Goal: Complete application form

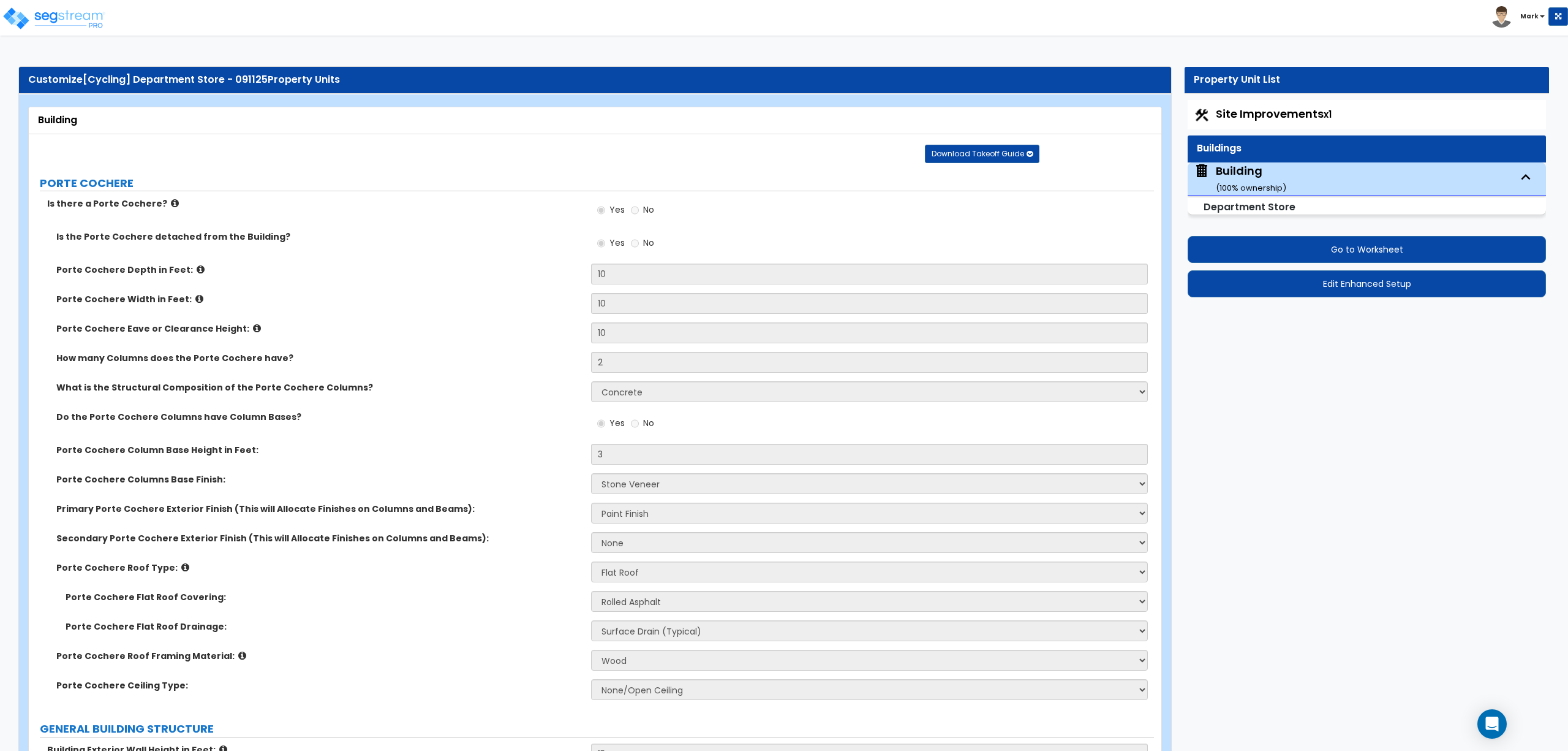
select select "3"
select select "5"
select select "1"
select select "2"
select select "1"
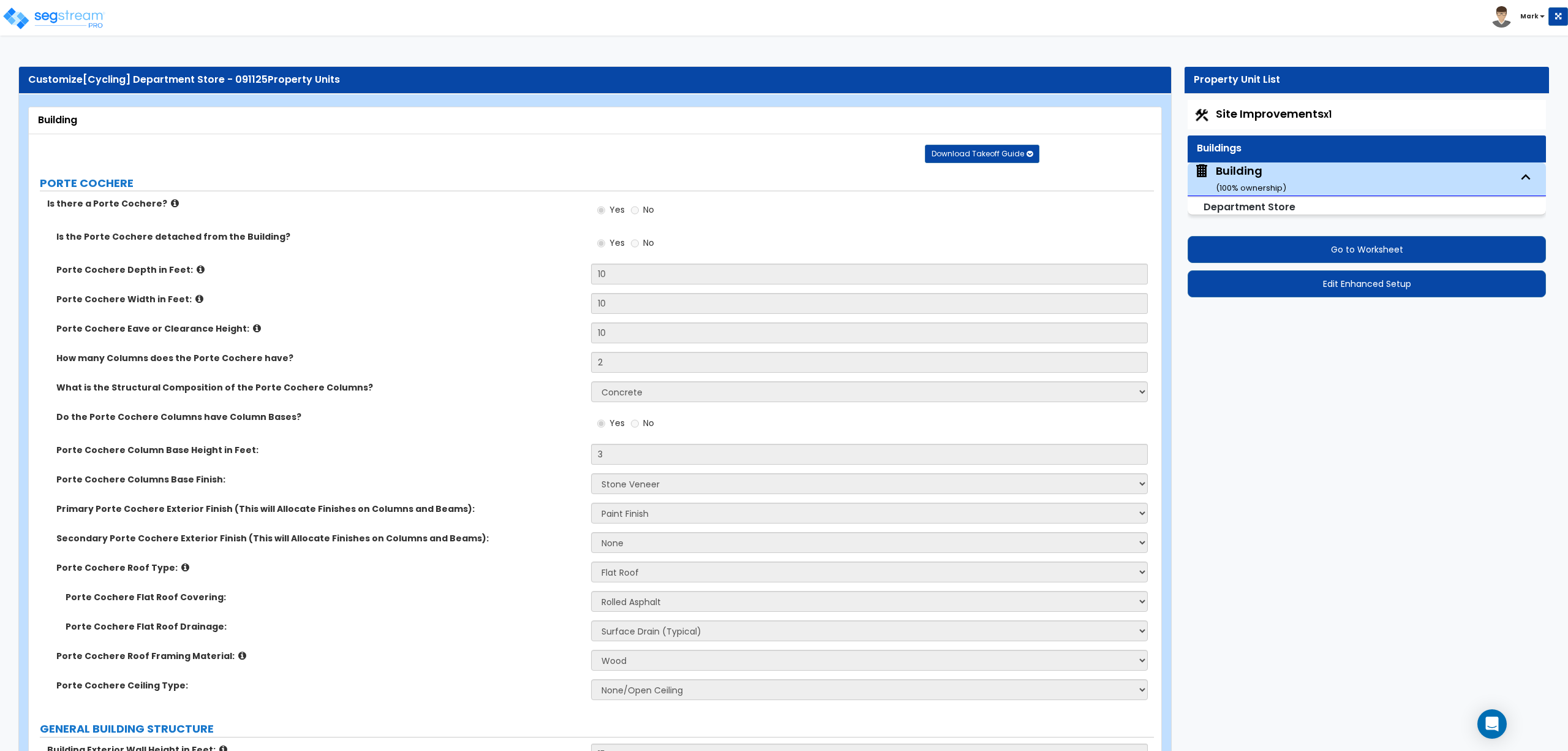
select select "1"
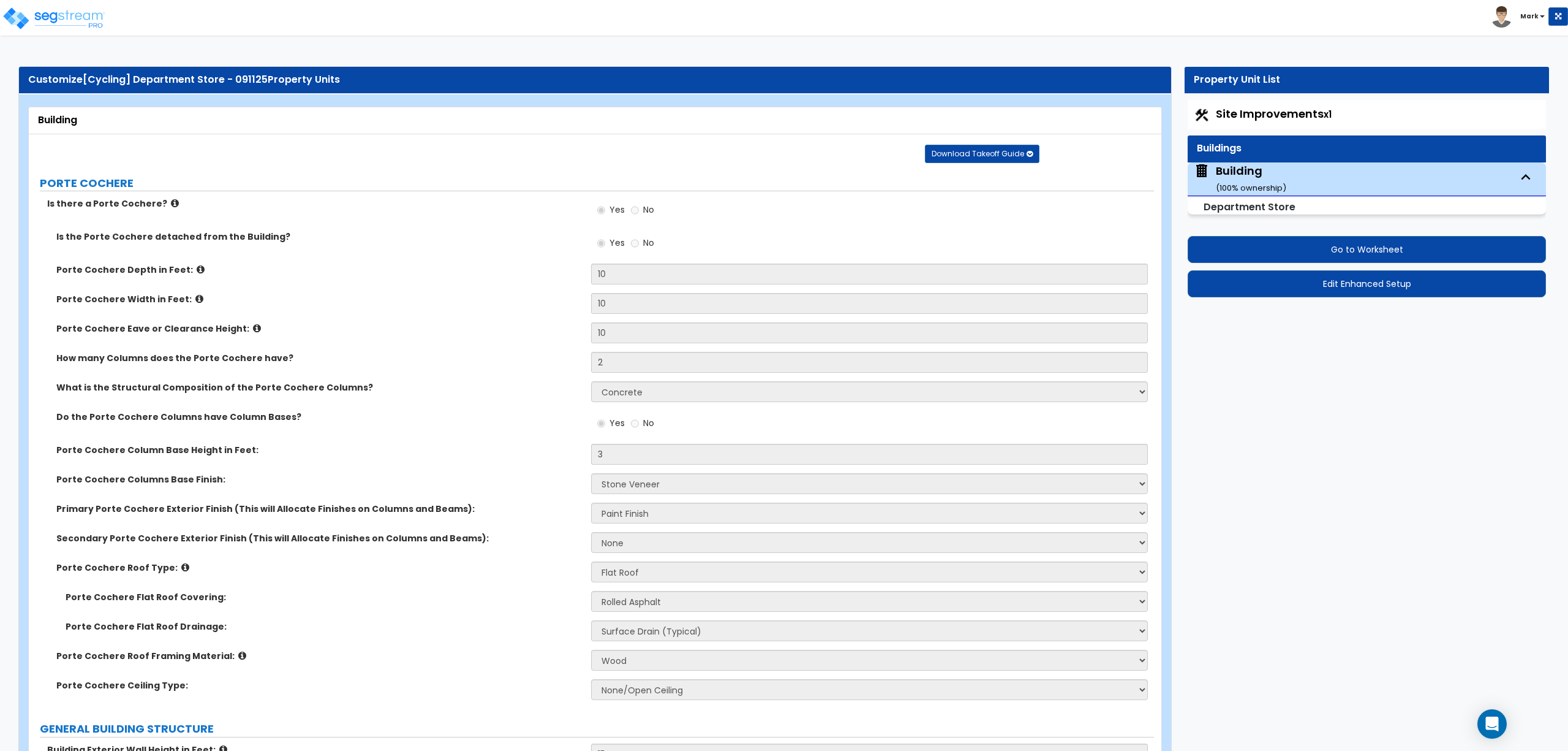
select select "3"
select select "2"
select select "1"
select select "10"
select select "5"
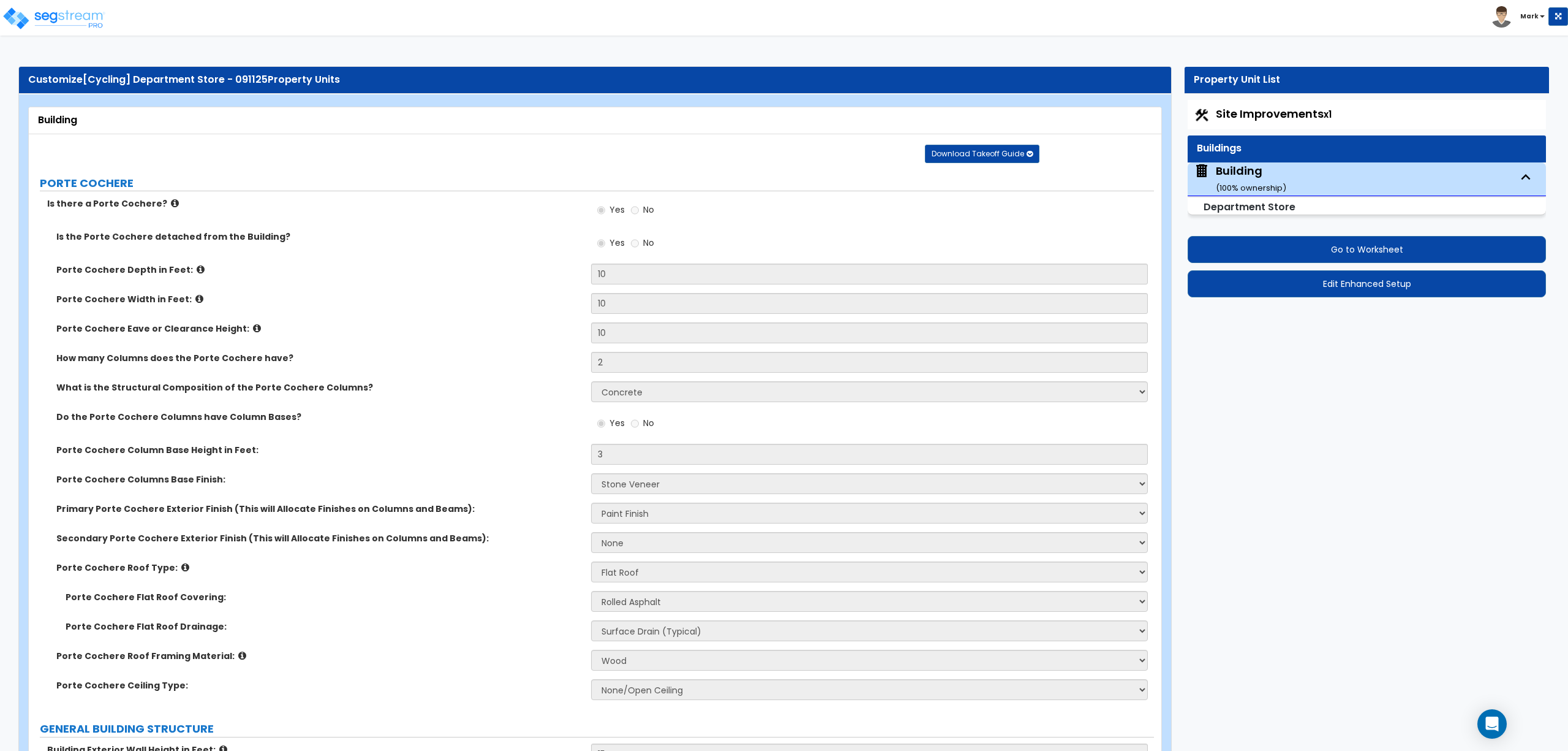
select select "2"
select select "1"
select select "2"
select select "1"
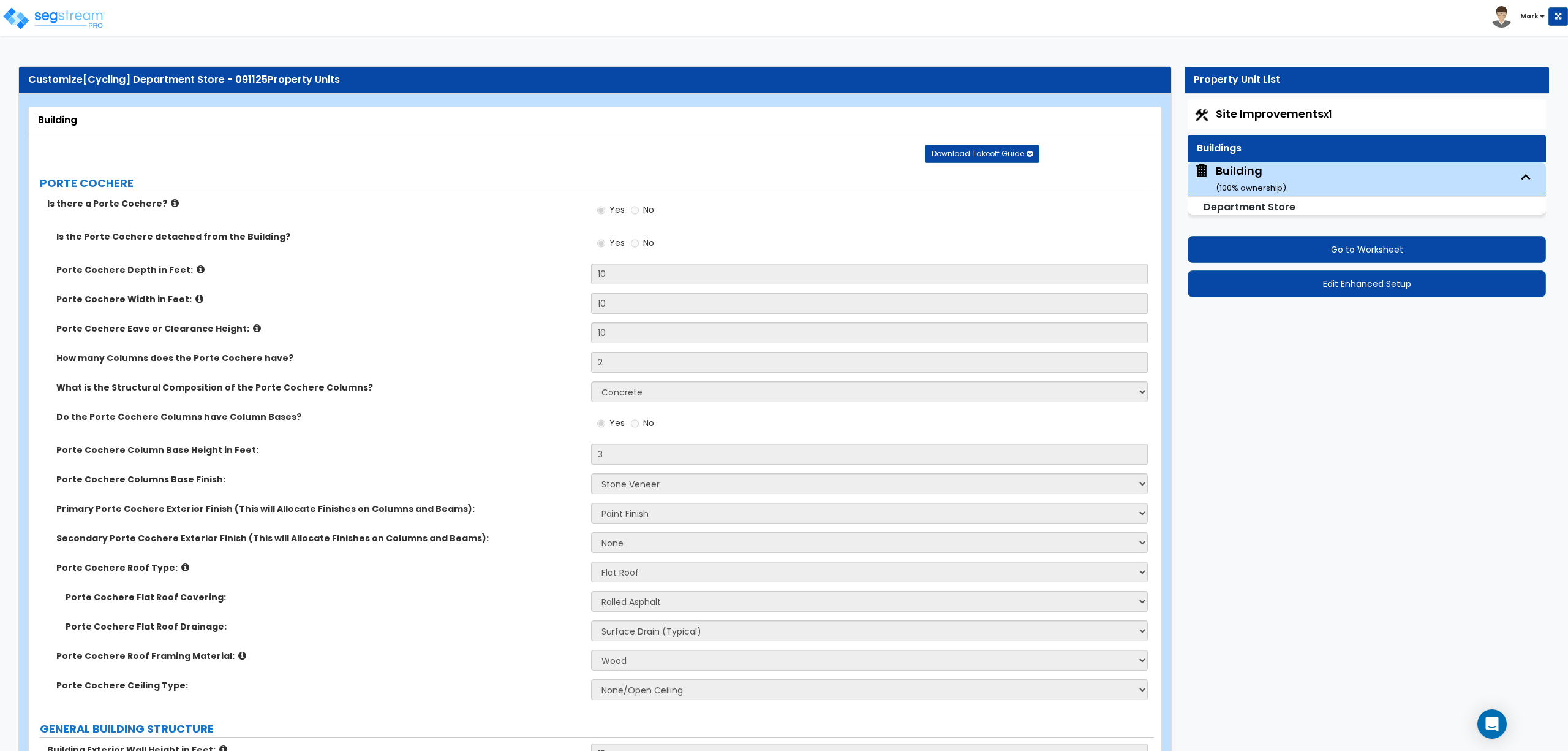
select select "2"
select select "3"
select select "1"
select select "2"
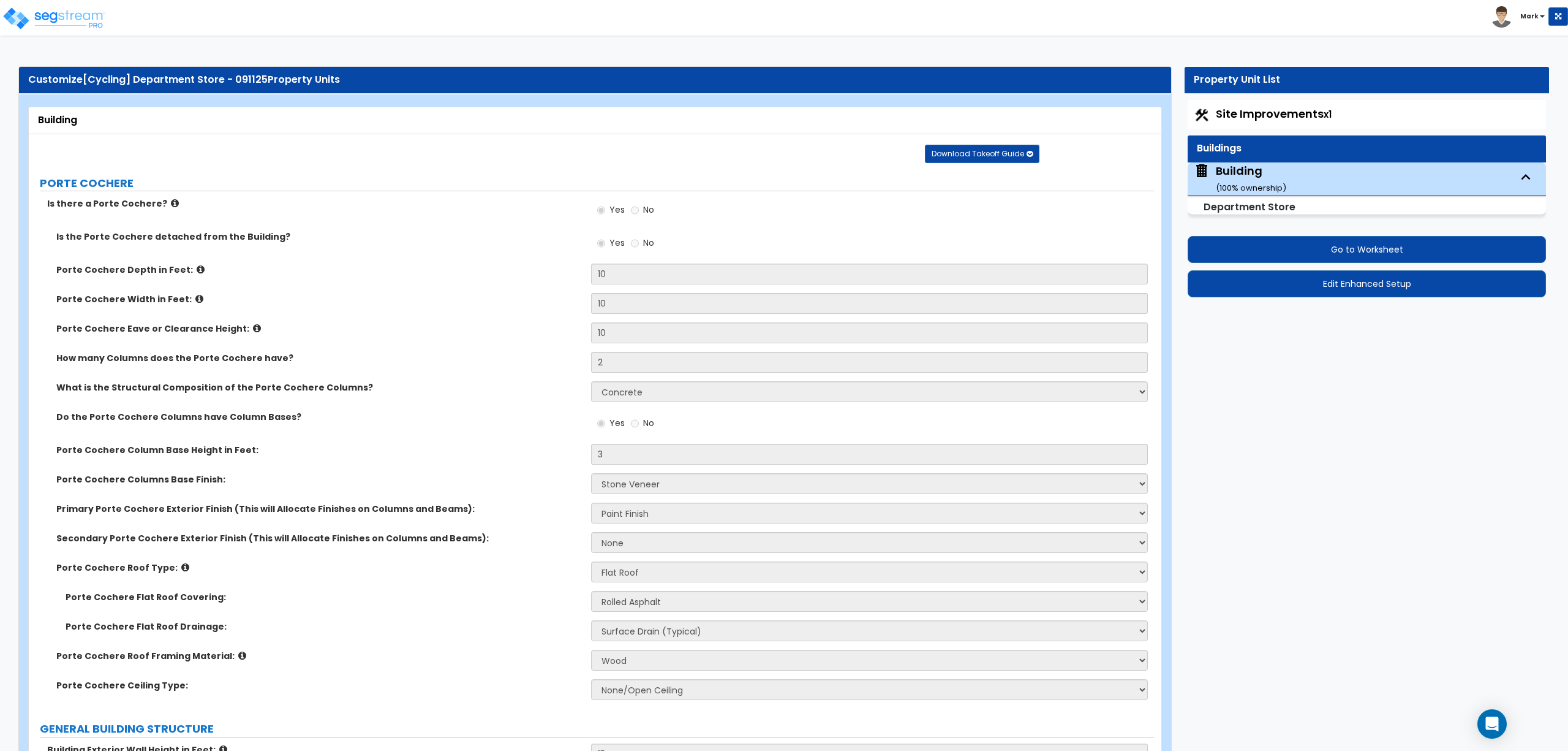
select select "1"
select select "2"
select select "1"
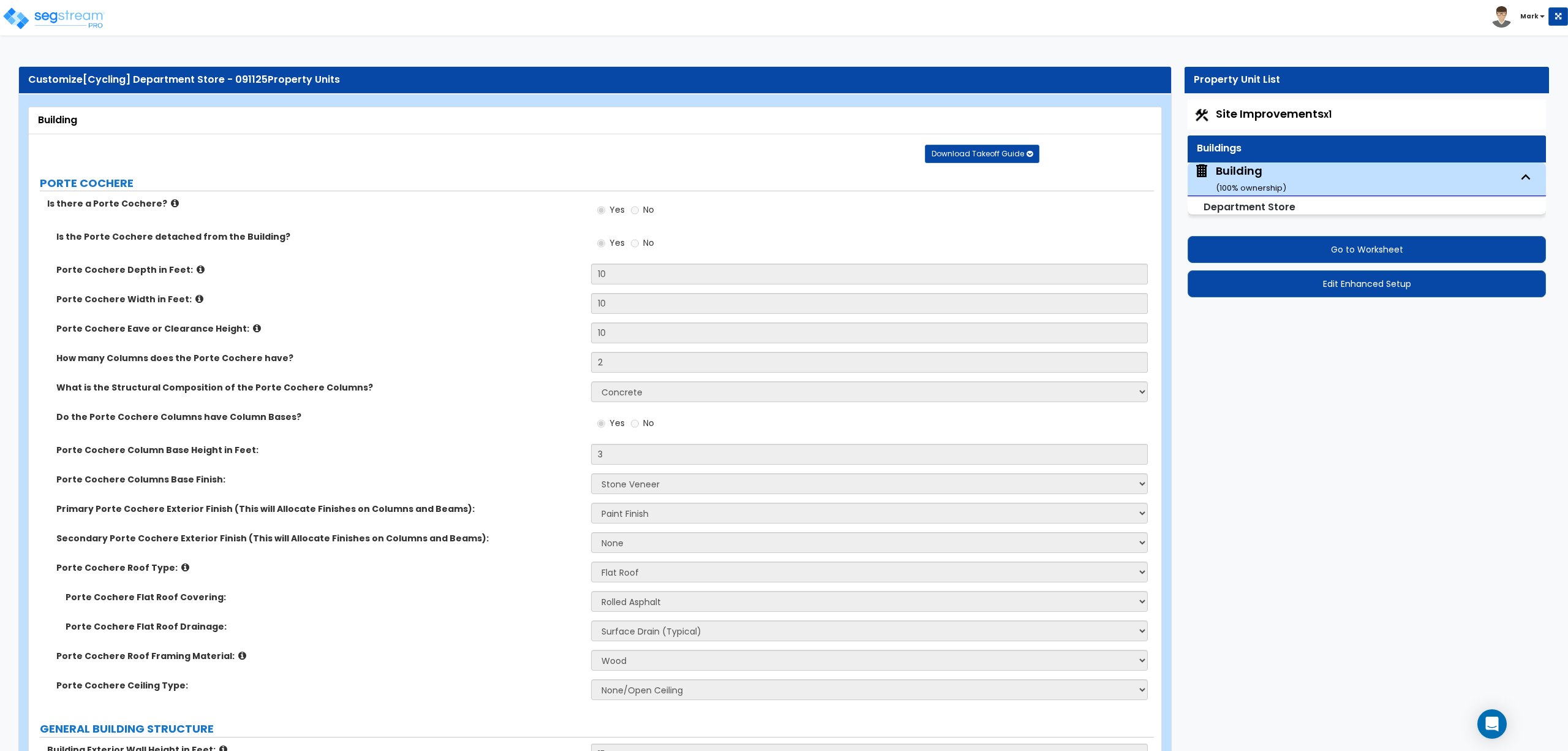
select select "2"
select select "1"
select select "4"
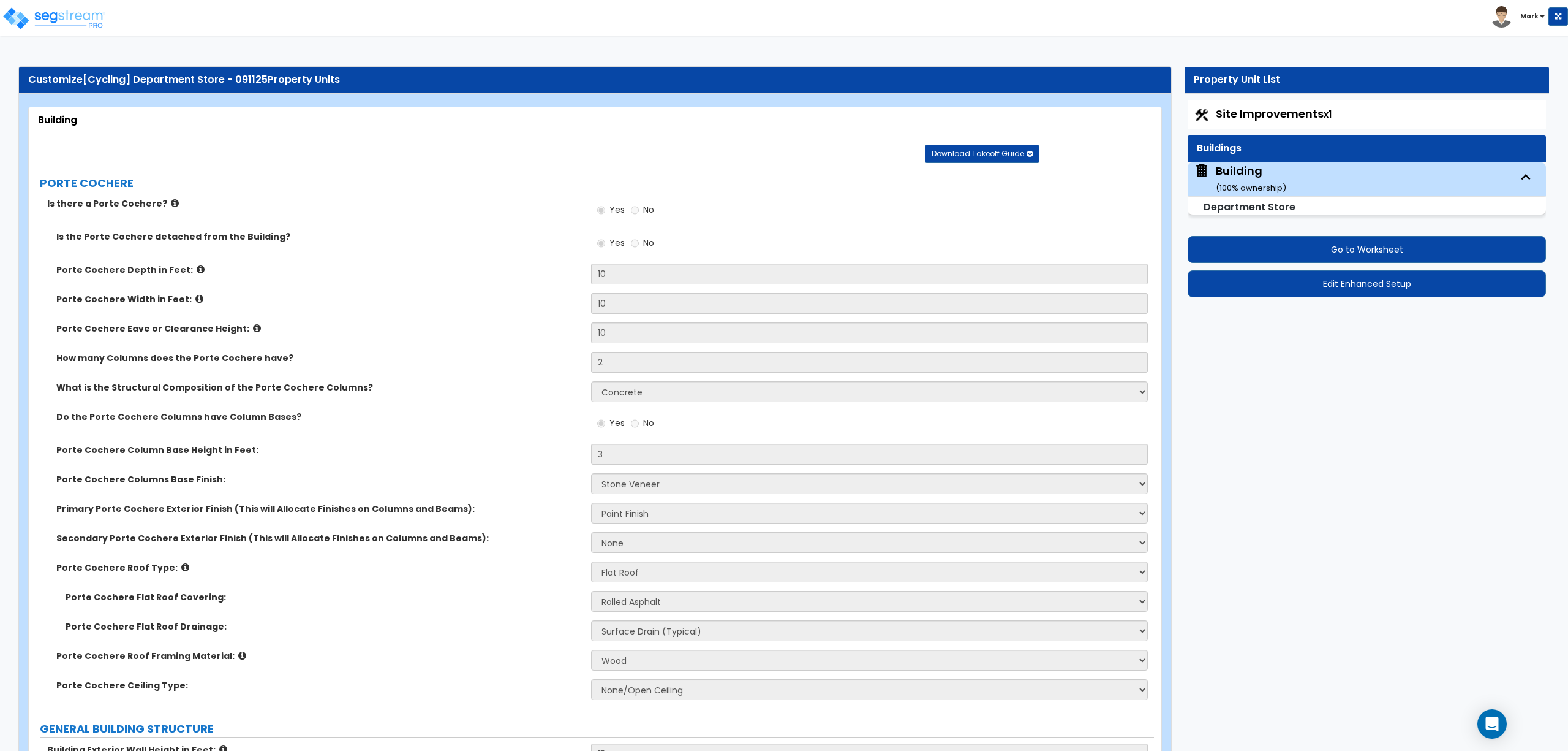
select select "3"
select select "4"
select select "2"
select select "3"
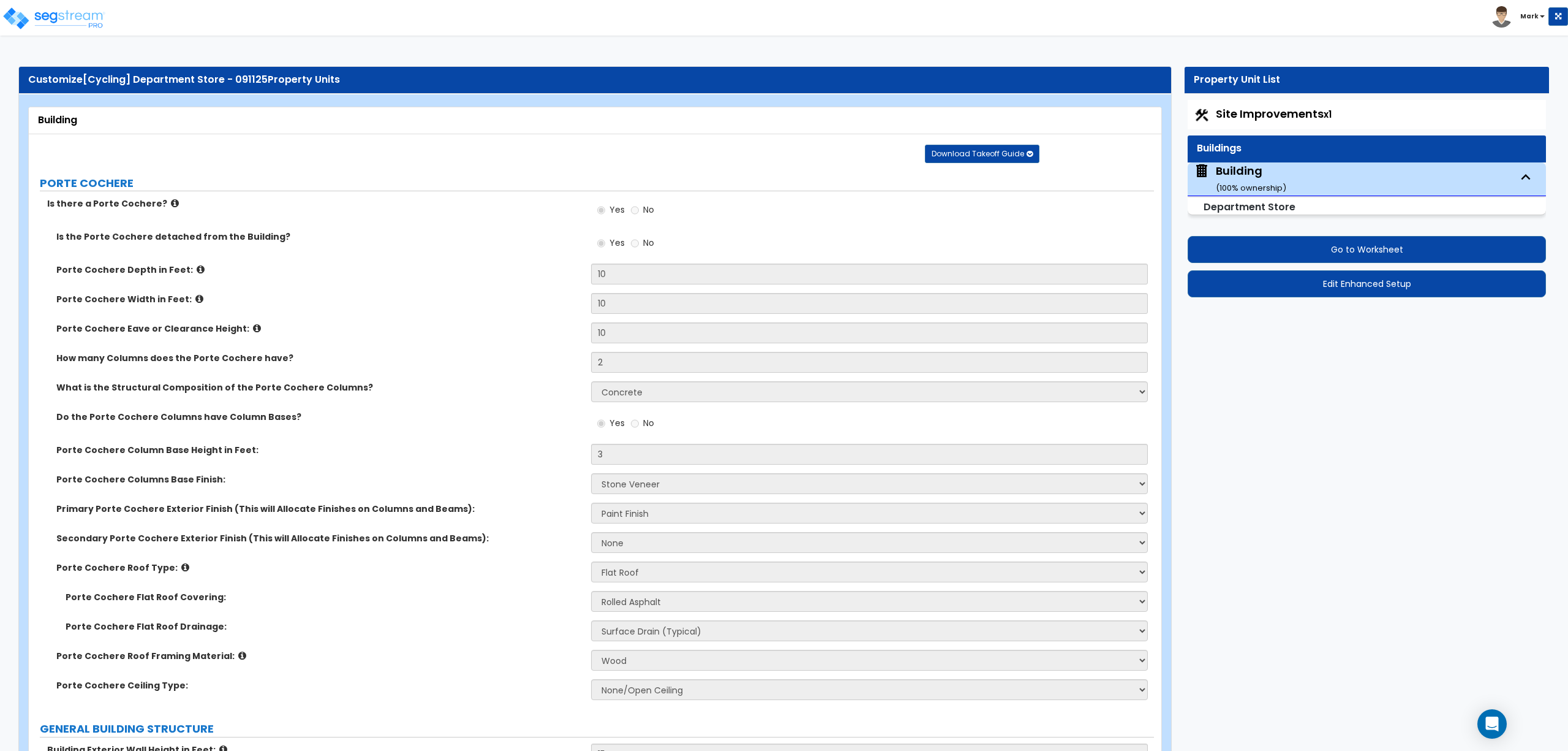
select select "3"
select select "1"
select select "2"
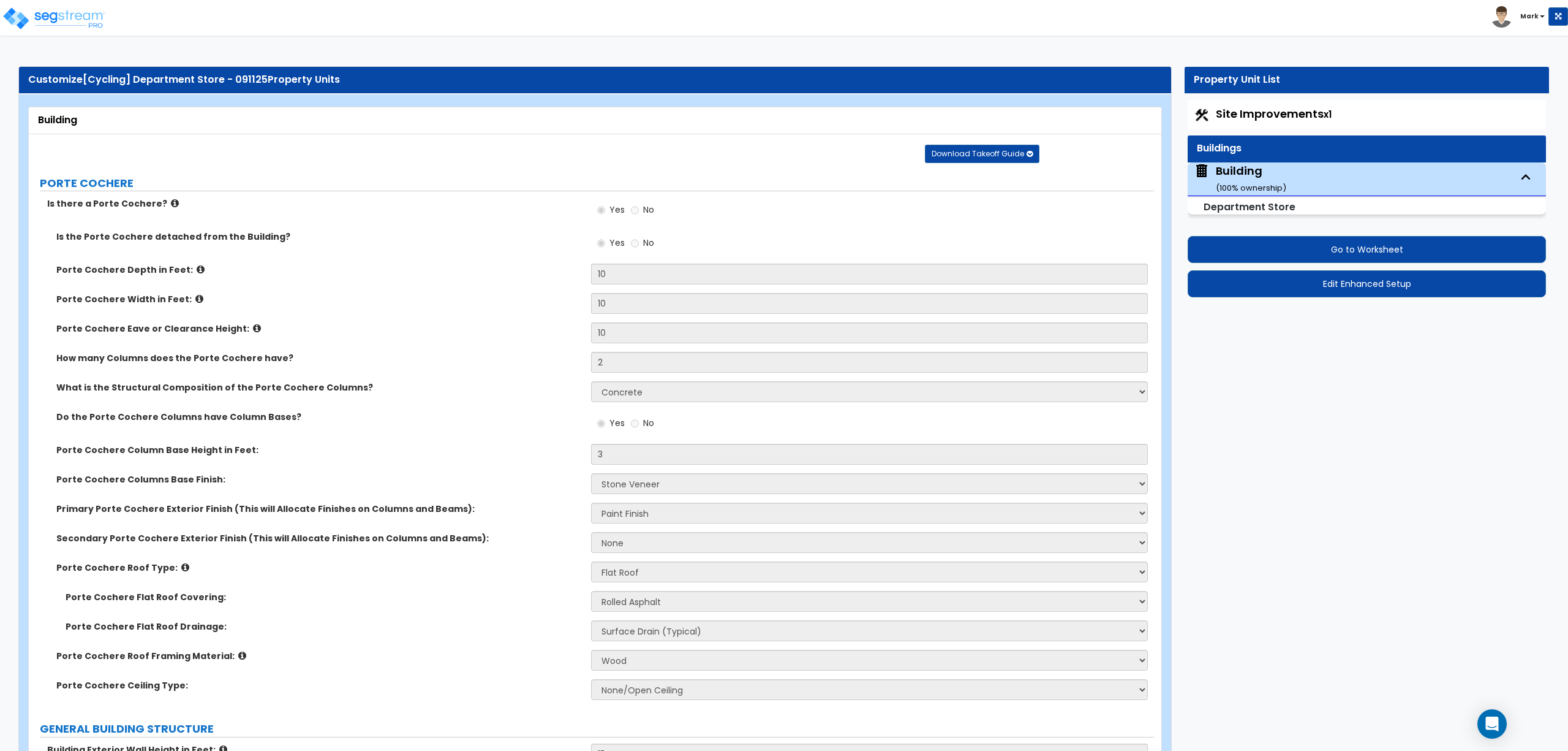
select select "2"
select select "1"
select select "3"
select select "2"
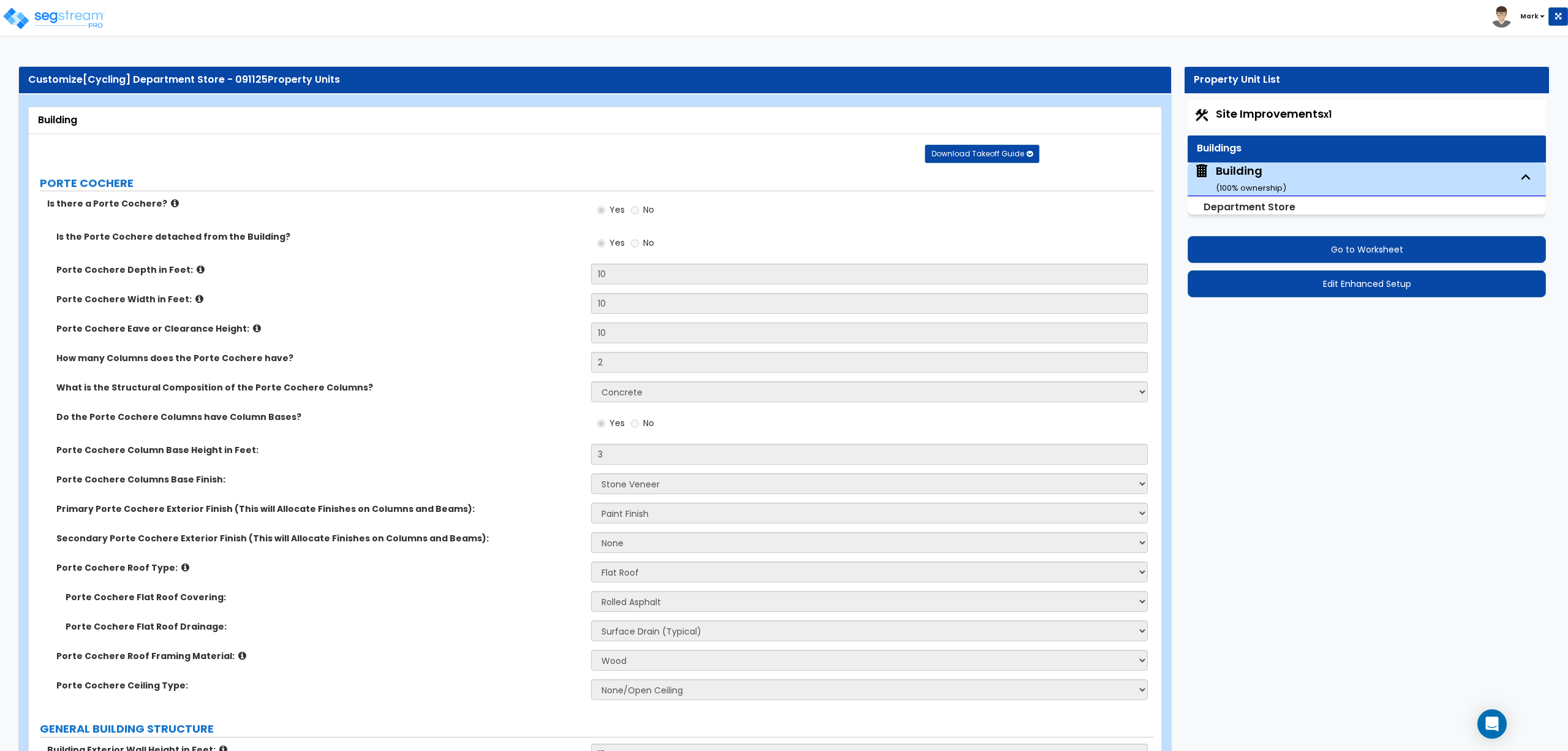
select select "1"
select select "4"
select select "1"
select select "3"
select select "1"
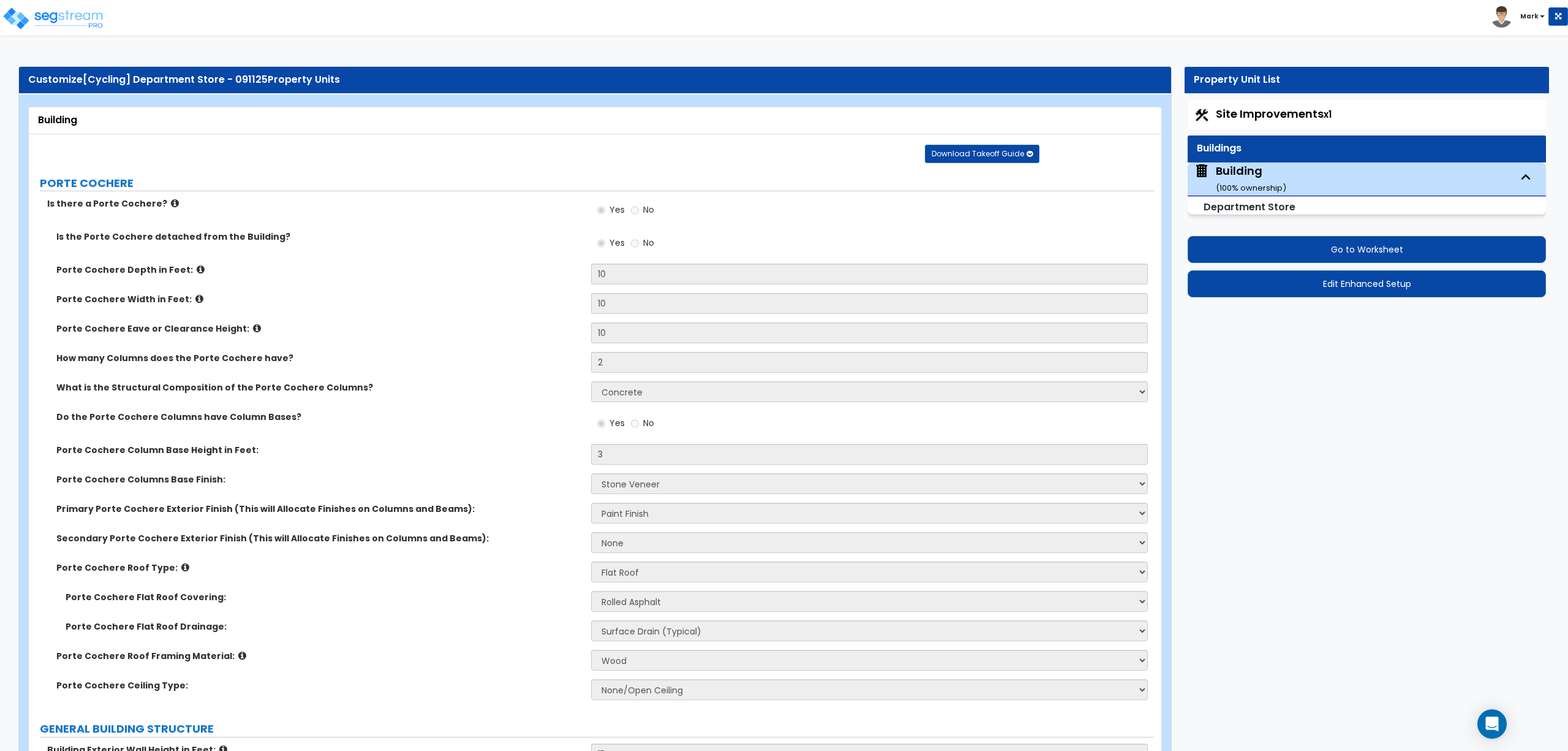
select select "2"
select select "1"
select select "3"
select select "5"
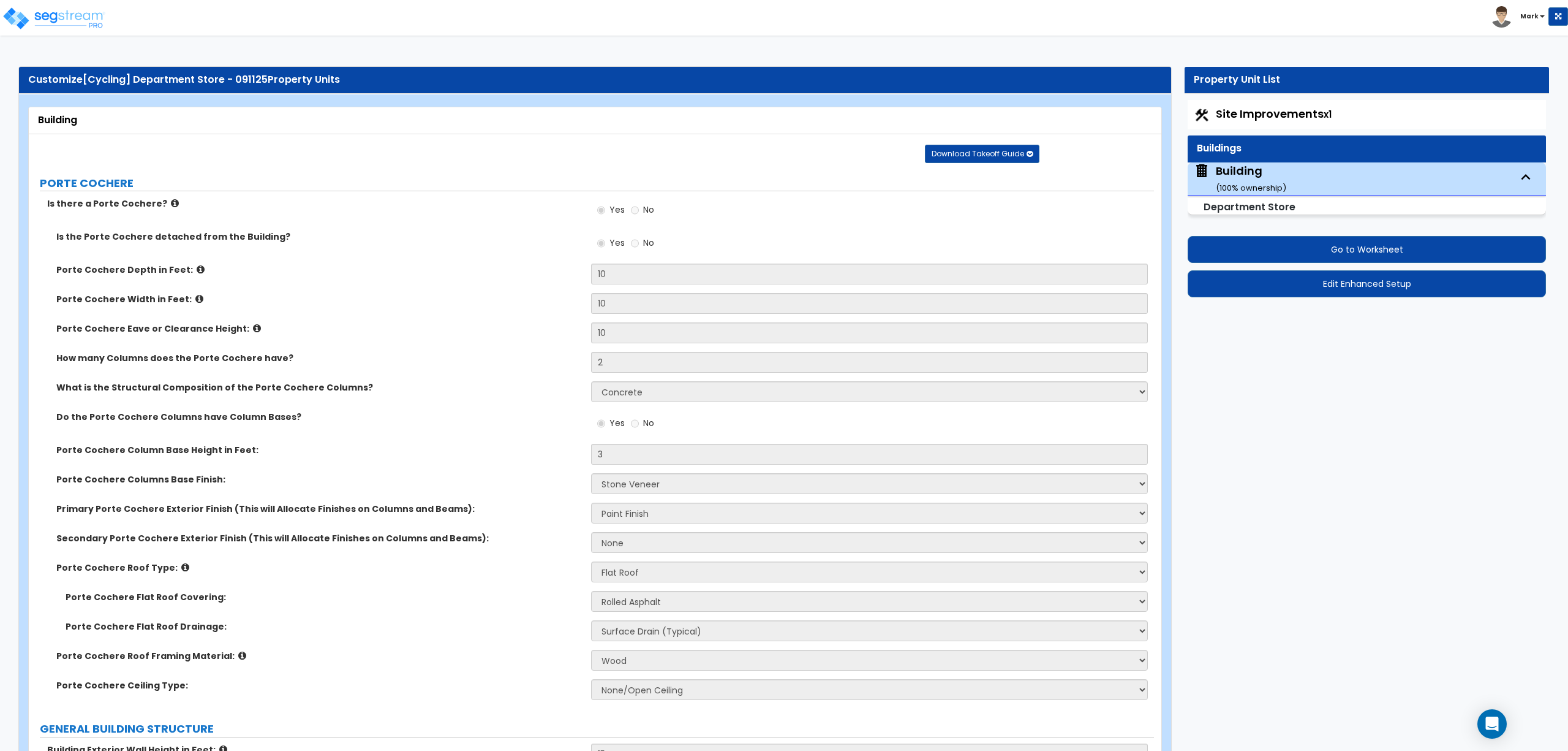
select select "2"
select select "1"
select select "2"
select select "1"
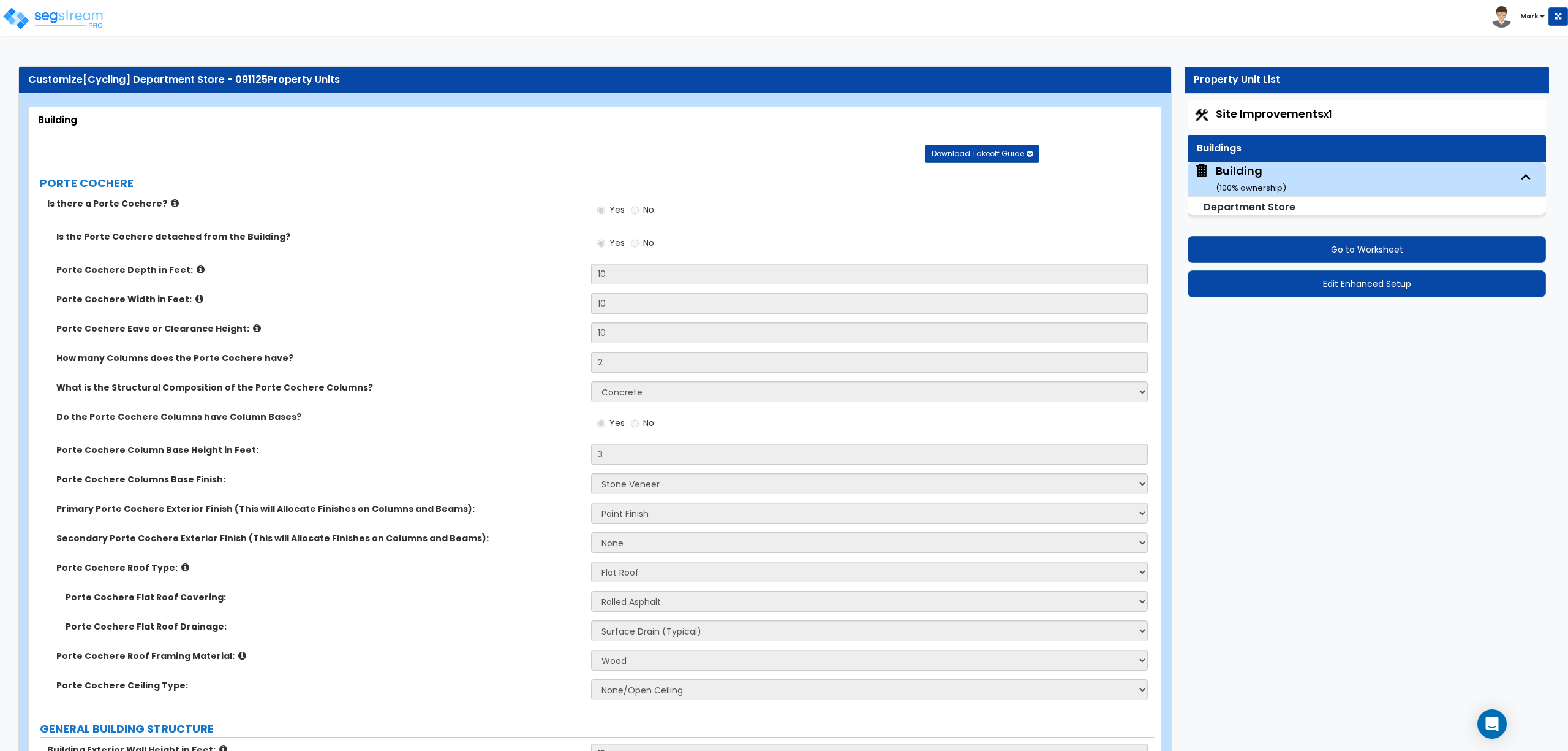
select select "8"
select select "1"
select select "2"
select select "1"
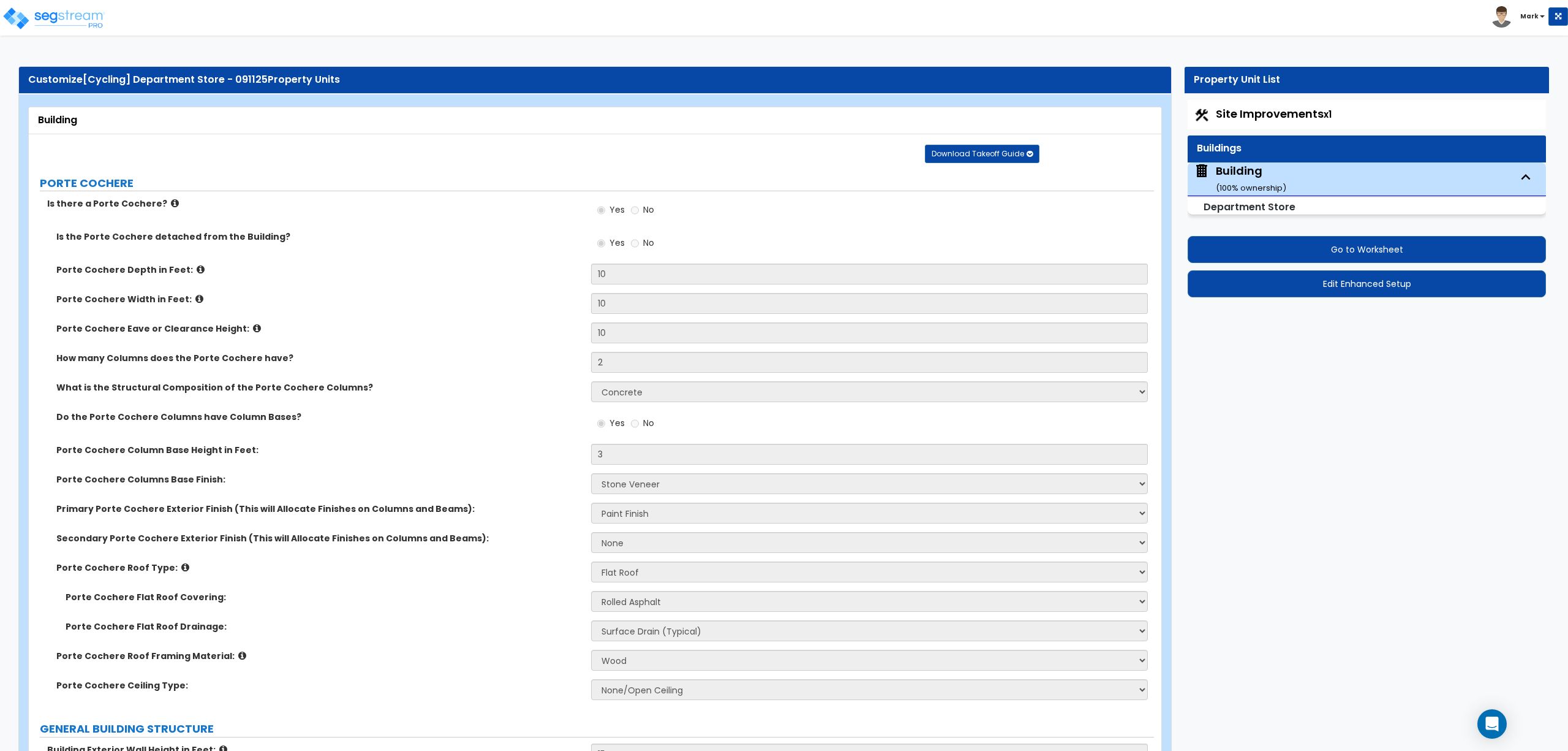
select select "6"
select select "1"
select select "2"
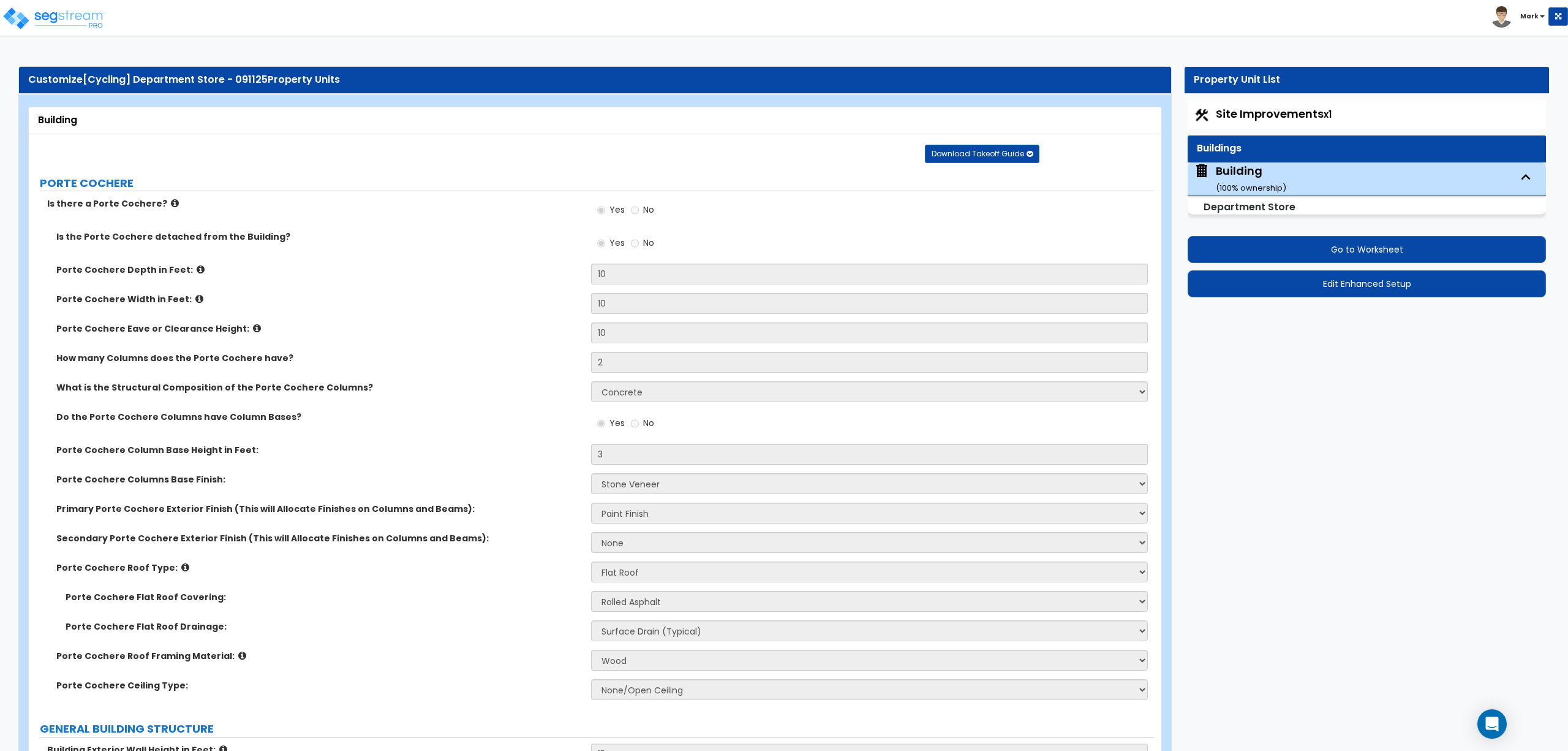
select select "2"
select select "1"
select select "2"
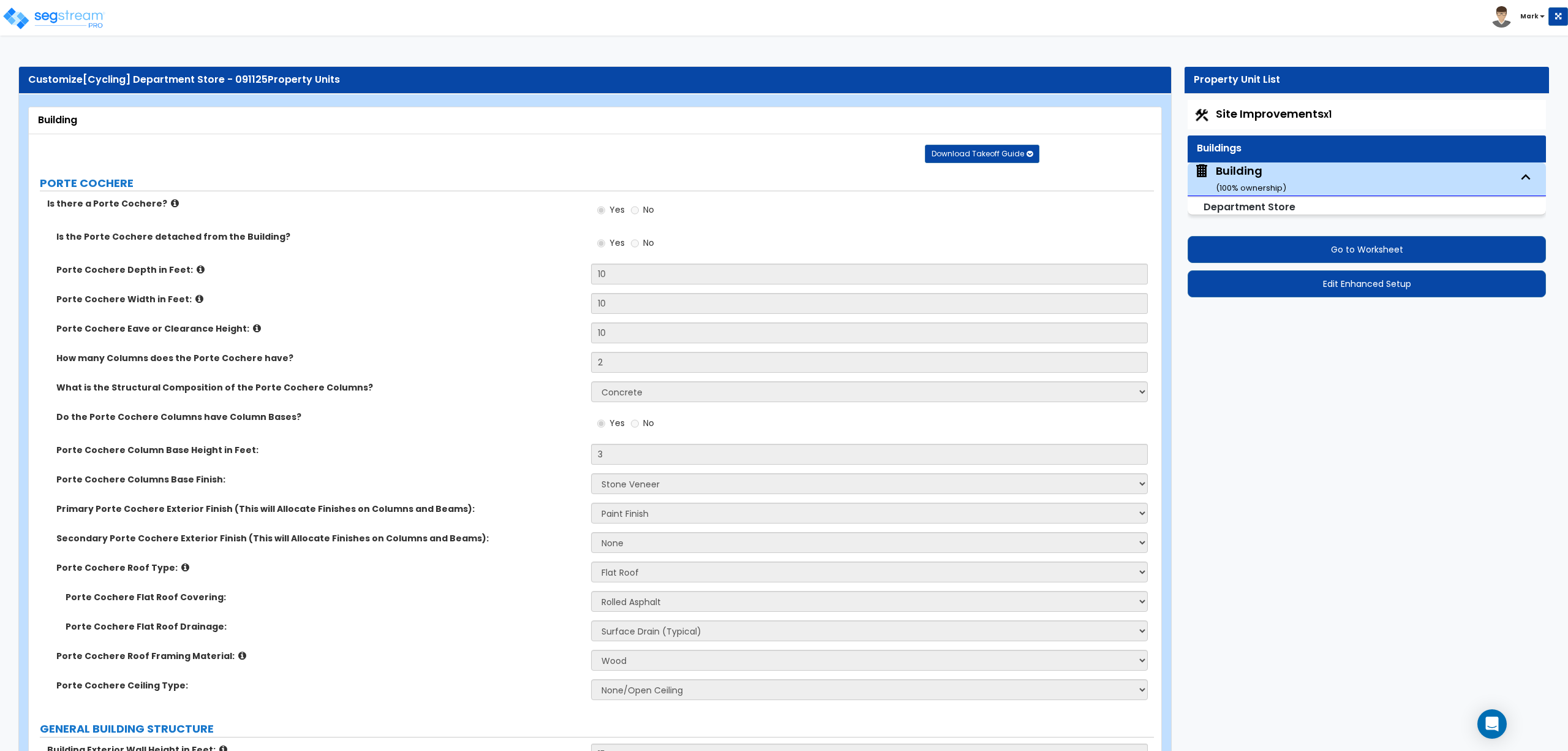
select select "5"
